Goal: Information Seeking & Learning: Check status

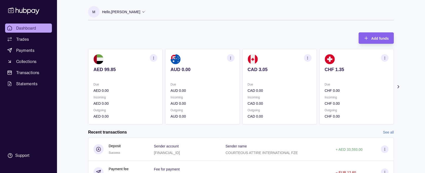
click at [398, 87] on icon at bounding box center [398, 86] width 5 height 5
click at [239, 31] on div "Add funds AED 99.85 Due AED 0.00 Incoming AED 0.00 Outgoing AED 0.00 AUD 0.00 D…" at bounding box center [241, 75] width 306 height 97
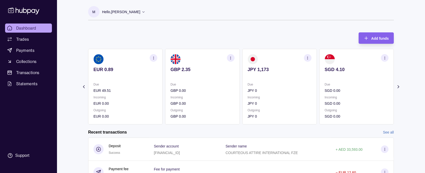
click at [84, 87] on icon at bounding box center [83, 86] width 5 height 5
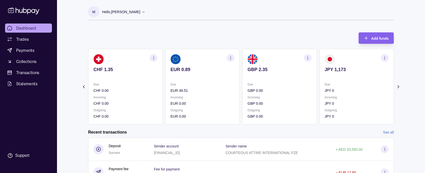
click at [84, 87] on icon at bounding box center [83, 86] width 5 height 5
click at [309, 58] on icon "button" at bounding box center [308, 58] width 4 height 4
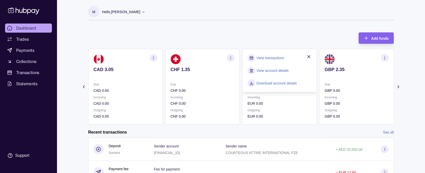
click at [274, 58] on link "View transactions" at bounding box center [271, 58] width 28 height 6
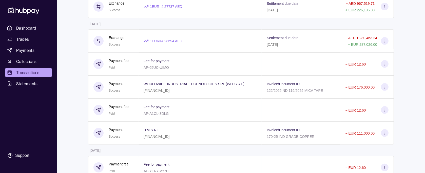
scroll to position [202, 0]
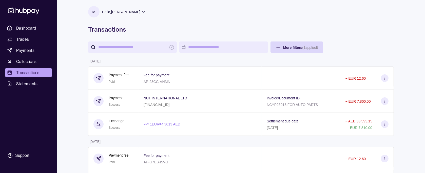
scroll to position [101, 0]
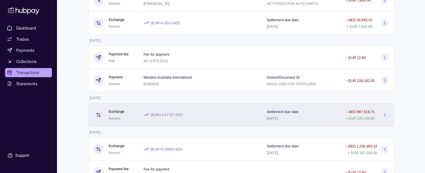
scroll to position [0, 0]
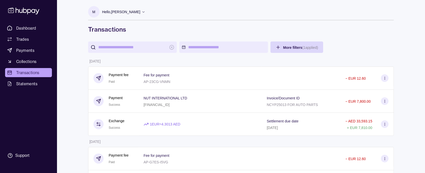
click at [257, 30] on h1 "Transactions" at bounding box center [241, 29] width 306 height 8
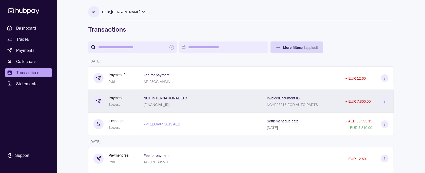
click at [147, 100] on p "NUT INTERNATIONAL LTD" at bounding box center [166, 98] width 44 height 4
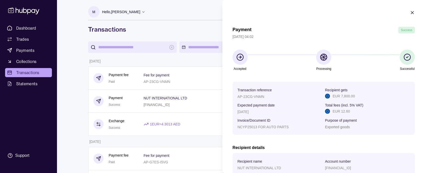
click at [338, 161] on p "Account number" at bounding box center [338, 162] width 26 height 4
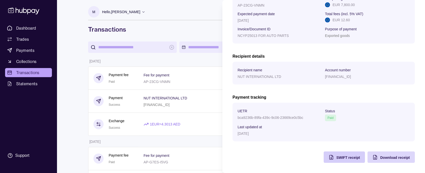
click at [336, 159] on span "SWIFT receipt" at bounding box center [348, 158] width 24 height 4
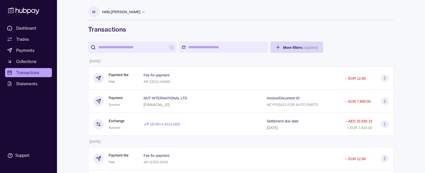
click at [28, 27] on span "Dashboard" at bounding box center [26, 28] width 20 height 6
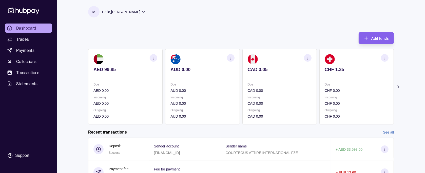
click at [398, 87] on icon at bounding box center [398, 87] width 1 height 3
click at [232, 27] on div "Add funds AED 99.85 Due AED 0.00 Incoming AED 0.00 Outgoing AED 0.00 AUD 0.00 D…" at bounding box center [241, 75] width 306 height 97
click at [84, 87] on icon at bounding box center [83, 86] width 5 height 5
click at [221, 29] on div "Add funds AED 99.85 Due AED 0.00 Incoming AED 0.00 Outgoing AED 0.00 AUD 0.00 D…" at bounding box center [241, 75] width 306 height 97
